Goal: Task Accomplishment & Management: Manage account settings

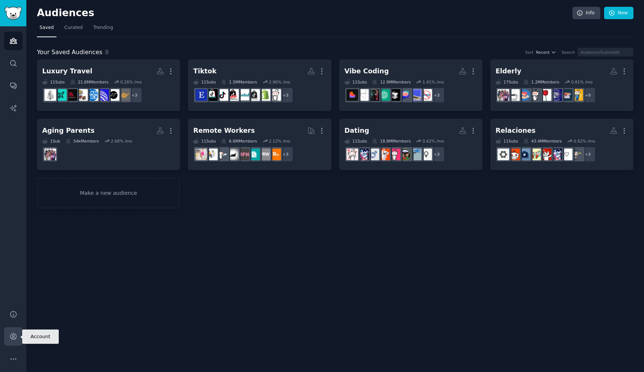
click at [13, 337] on icon "Sidebar" at bounding box center [13, 337] width 6 height 6
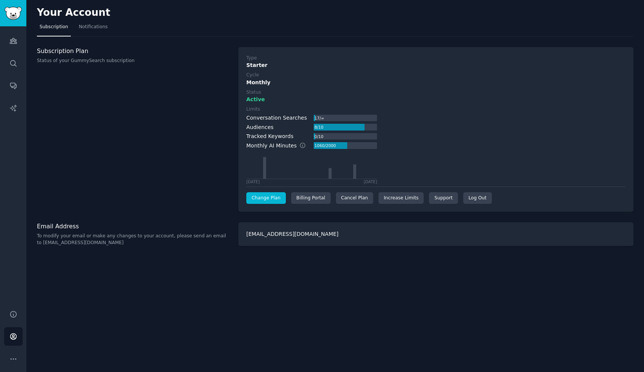
click at [272, 197] on link "Change Plan" at bounding box center [266, 198] width 40 height 12
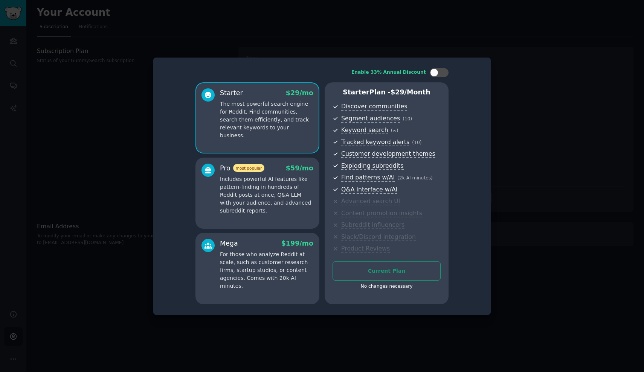
click at [531, 77] on div at bounding box center [322, 186] width 644 height 372
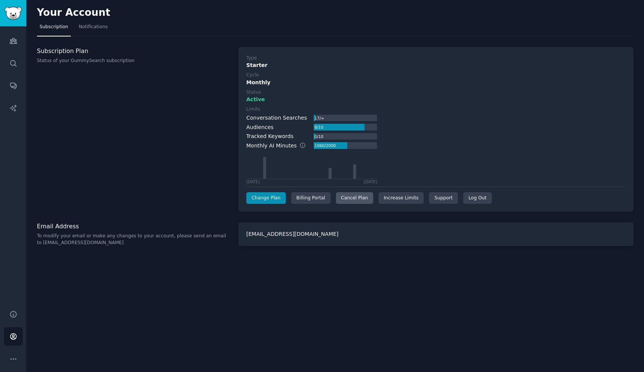
click at [353, 196] on div "Cancel Plan" at bounding box center [354, 198] width 37 height 12
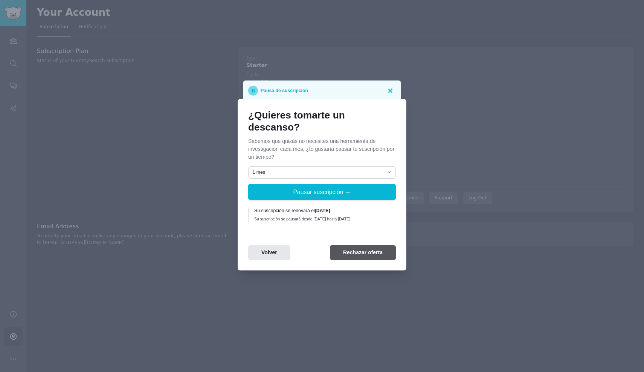
click at [363, 255] on button "Rechazar oferta" at bounding box center [363, 253] width 66 height 15
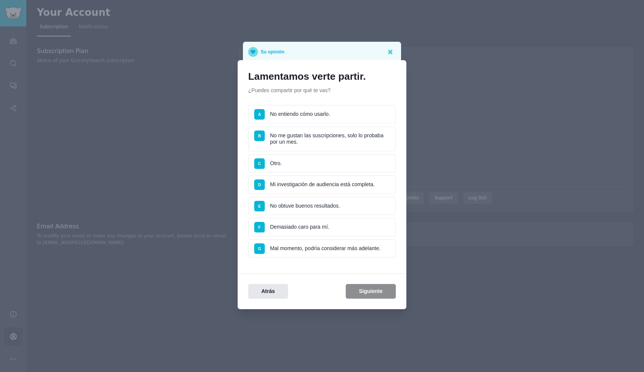
click at [310, 225] on li "F Demasiado caro para mí." at bounding box center [322, 227] width 148 height 19
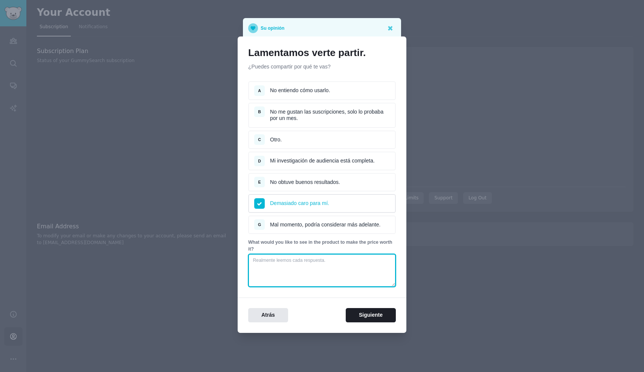
click at [326, 271] on textarea at bounding box center [322, 270] width 148 height 33
type textarea "."
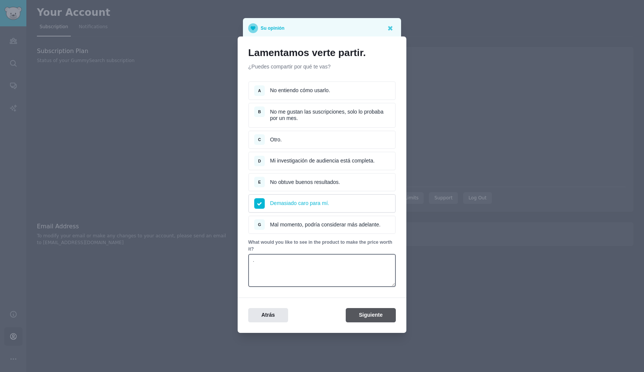
click at [361, 313] on button "Siguiente" at bounding box center [371, 315] width 50 height 15
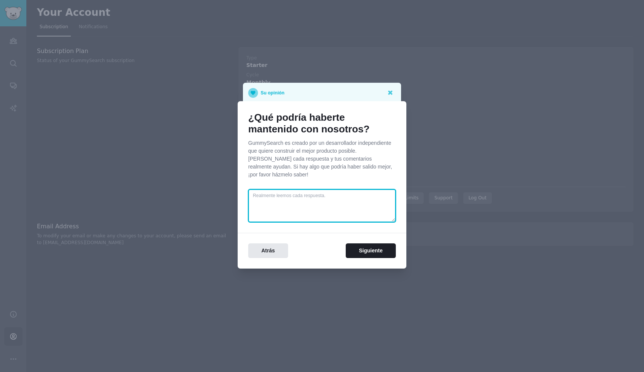
click at [330, 194] on textarea at bounding box center [322, 205] width 148 height 33
type textarea "."
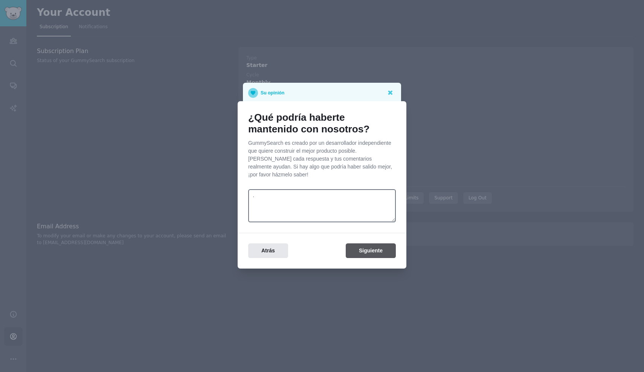
click at [365, 247] on button "Siguiente" at bounding box center [371, 251] width 50 height 15
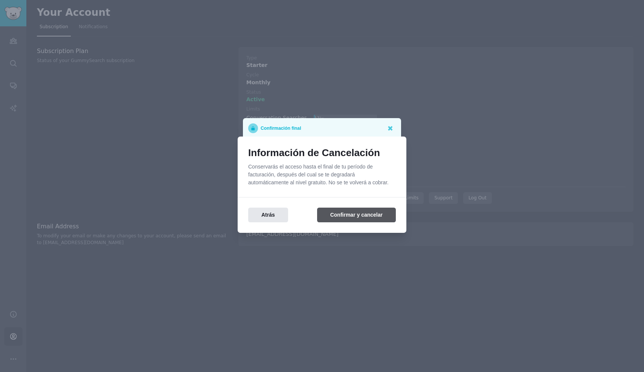
click at [359, 218] on button "Confirmar y cancelar" at bounding box center [356, 215] width 79 height 15
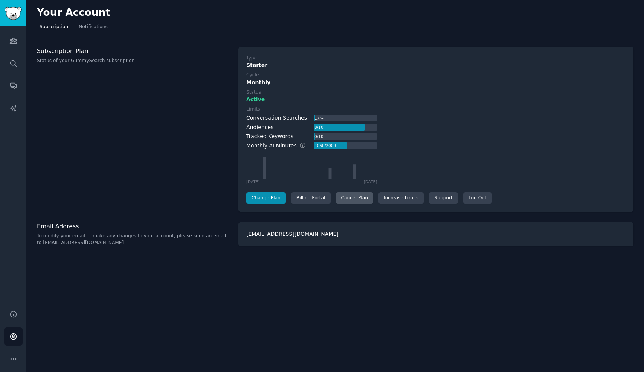
click at [353, 195] on div "Cancel Plan" at bounding box center [354, 198] width 37 height 12
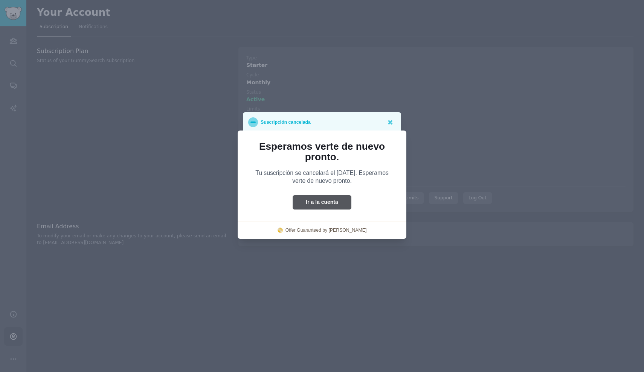
click at [326, 201] on button "Ir a la cuenta" at bounding box center [322, 202] width 59 height 15
